Goal: Task Accomplishment & Management: Manage account settings

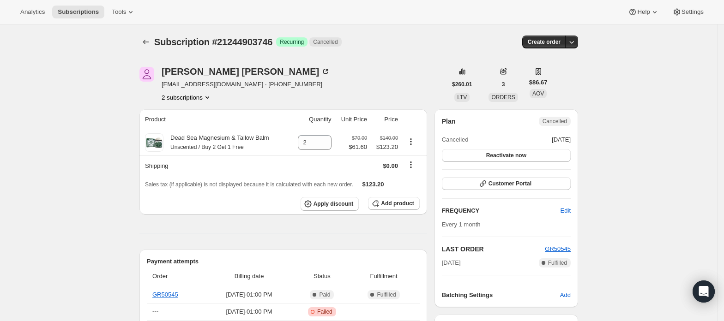
click at [194, 95] on button "2 subscriptions" at bounding box center [187, 97] width 50 height 9
click at [204, 108] on button "21244870978" at bounding box center [190, 114] width 70 height 15
